Goal: Register for event/course

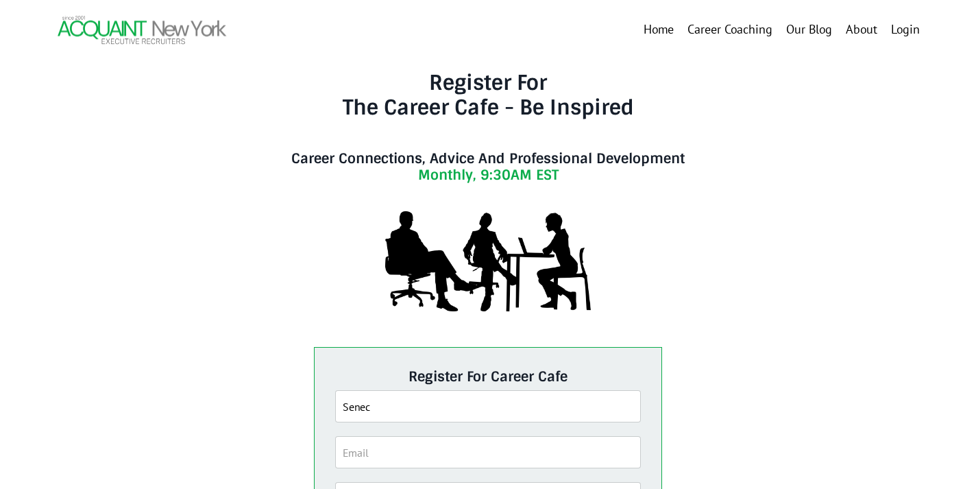
scroll to position [110, 0]
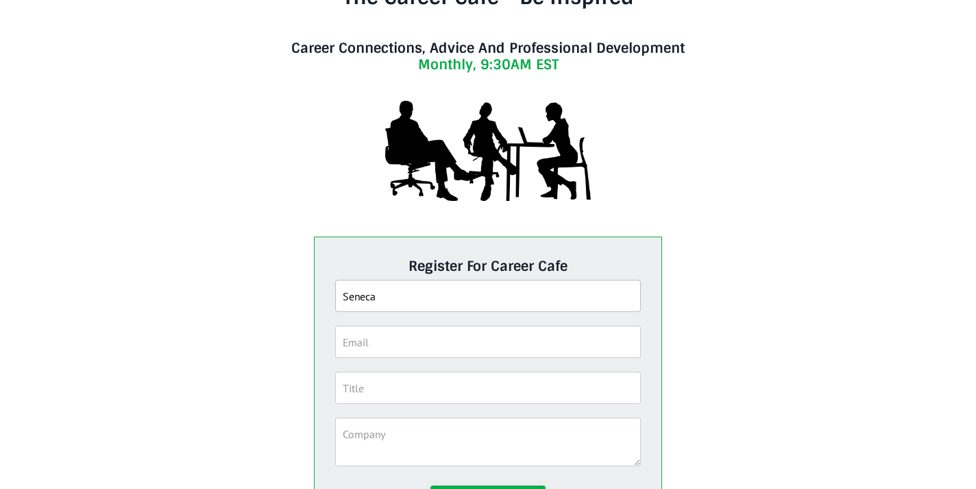
click at [419, 299] on input "Seneca" at bounding box center [488, 296] width 306 height 32
type input "Seneca Peters"
type input "seneca"
type input "seneca.annette.peters@gmail.com"
drag, startPoint x: 389, startPoint y: 392, endPoint x: 394, endPoint y: 385, distance: 8.4
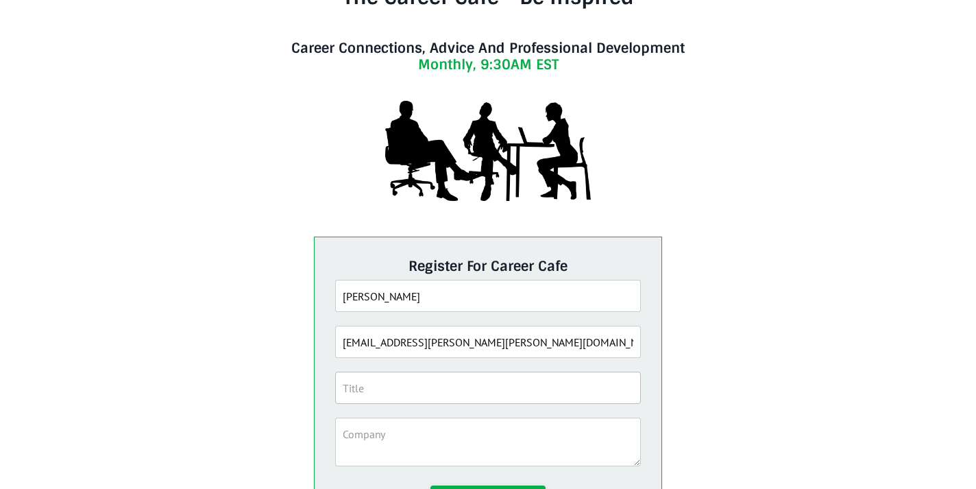
click at [389, 393] on input "text" at bounding box center [488, 387] width 306 height 32
type input "Designer"
click at [386, 440] on textarea at bounding box center [488, 441] width 306 height 49
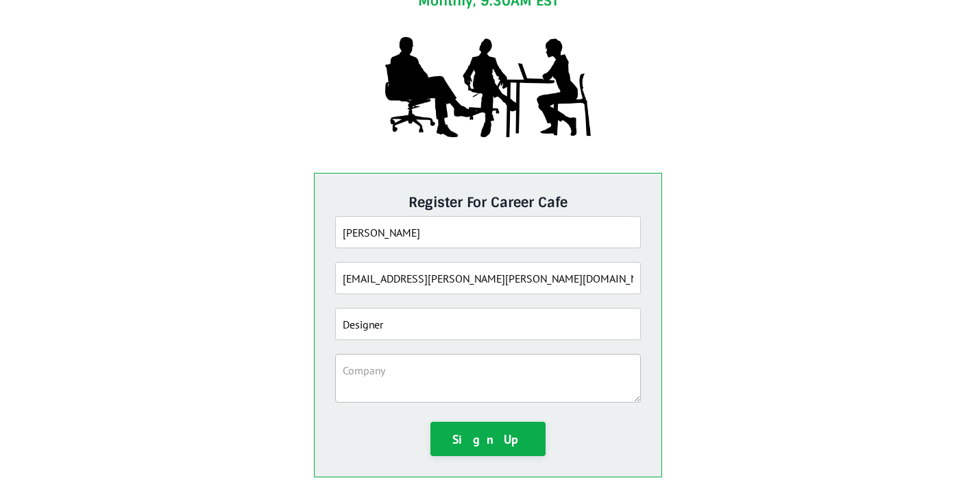
scroll to position [176, 0]
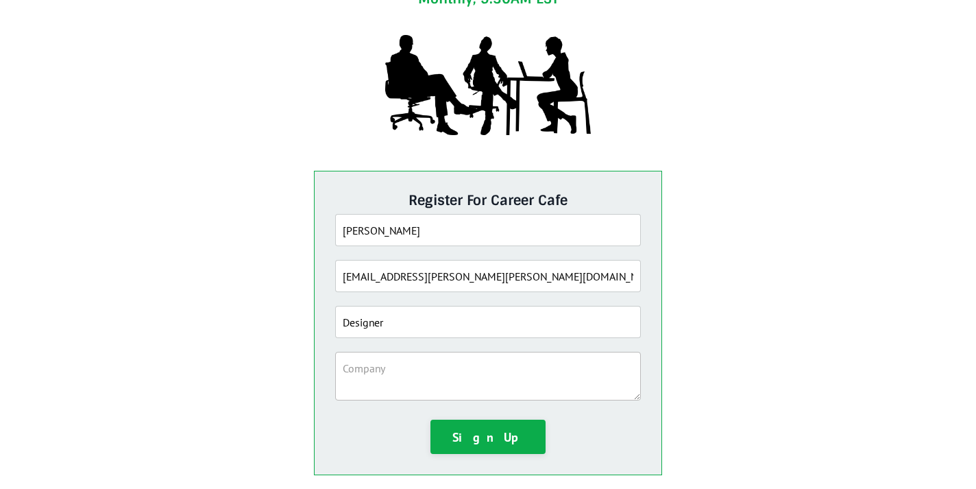
type textarea "f"
type textarea "Victoria's Secret"
click at [346, 312] on input "Designer" at bounding box center [488, 322] width 306 height 32
type input "Intimates Designer"
click at [476, 454] on button "Sign Up" at bounding box center [487, 436] width 115 height 34
